Goal: Find specific page/section: Find specific page/section

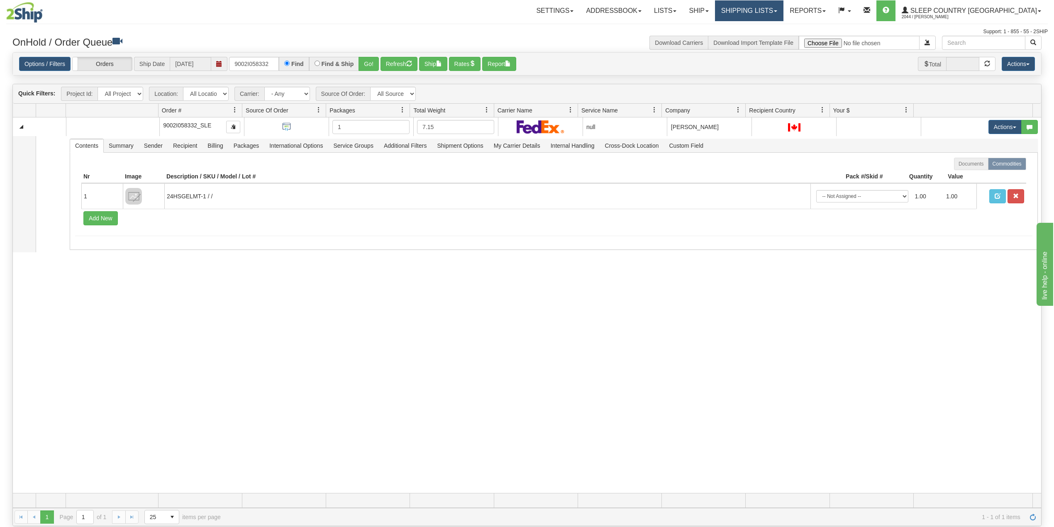
click at [773, 14] on link "Shipping lists" at bounding box center [749, 10] width 68 height 21
click at [777, 36] on link "Search Shipment History" at bounding box center [742, 39] width 81 height 11
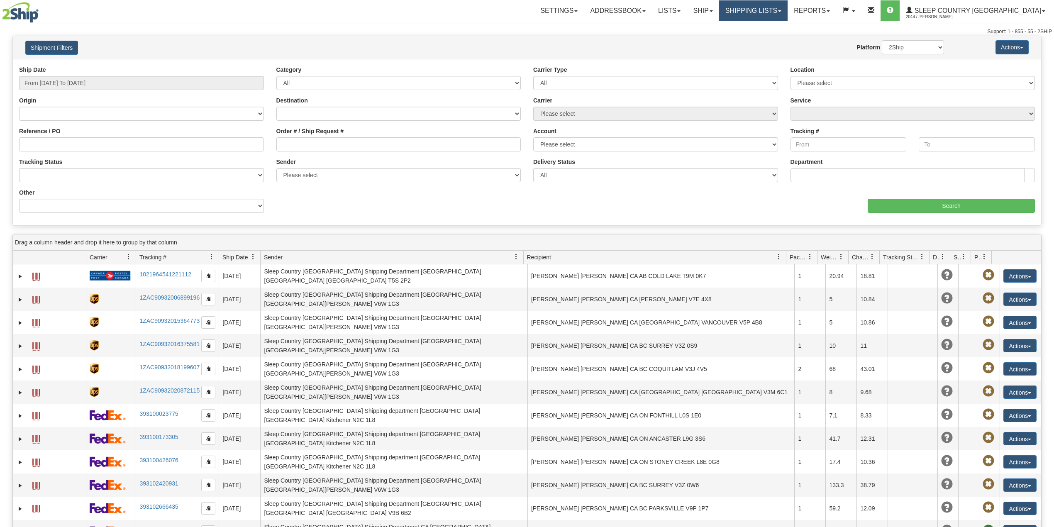
click at [787, 7] on link "Shipping lists" at bounding box center [753, 10] width 68 height 21
click at [779, 40] on span "Search Shipment History" at bounding box center [746, 40] width 64 height 7
